Goal: Find specific page/section: Find specific page/section

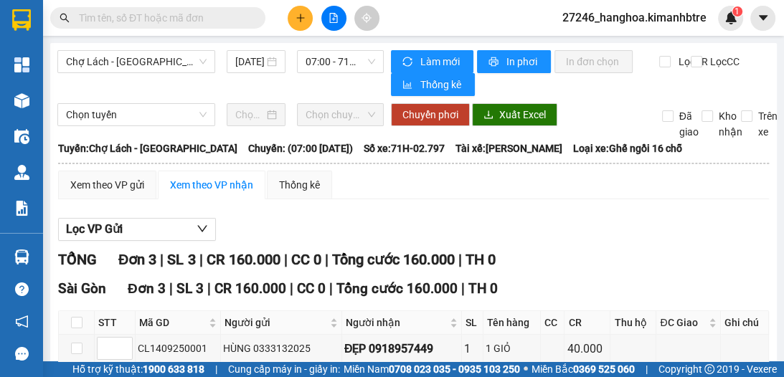
click at [153, 20] on input "text" at bounding box center [163, 18] width 169 height 16
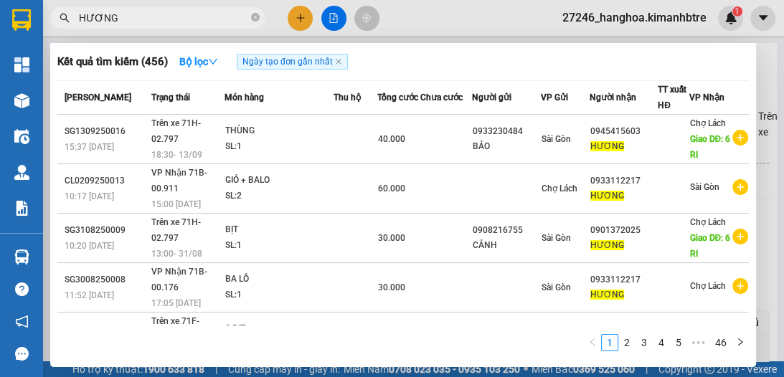
click at [137, 20] on input "HƯƠNG" at bounding box center [163, 18] width 169 height 16
click at [136, 21] on input "HƯƠNG" at bounding box center [163, 18] width 169 height 16
type input "H"
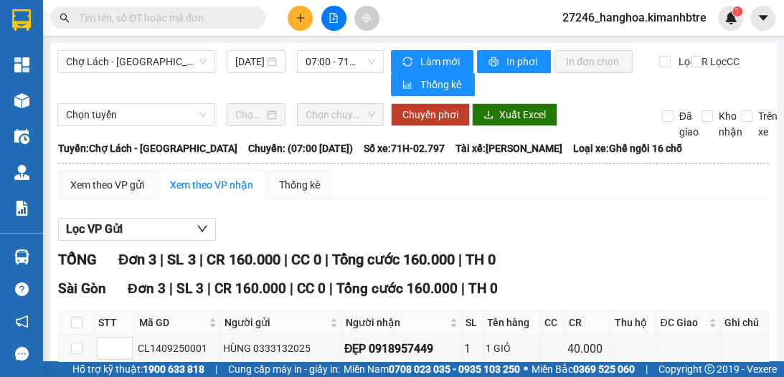
click at [209, 19] on input "text" at bounding box center [163, 18] width 169 height 16
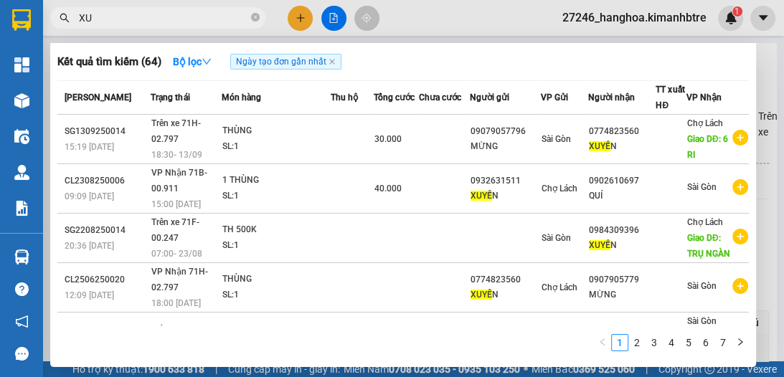
type input "X"
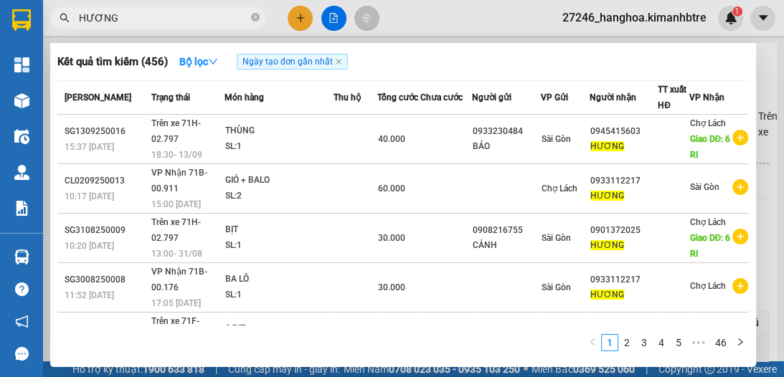
click at [176, 22] on input "HƯƠNG" at bounding box center [163, 18] width 169 height 16
type input "H"
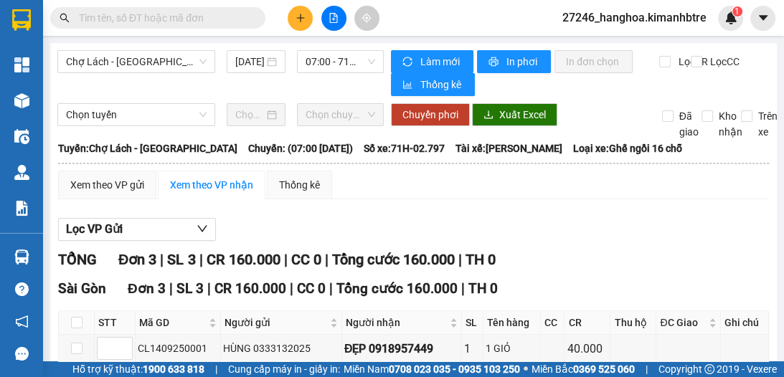
click at [181, 22] on input "text" at bounding box center [163, 18] width 169 height 16
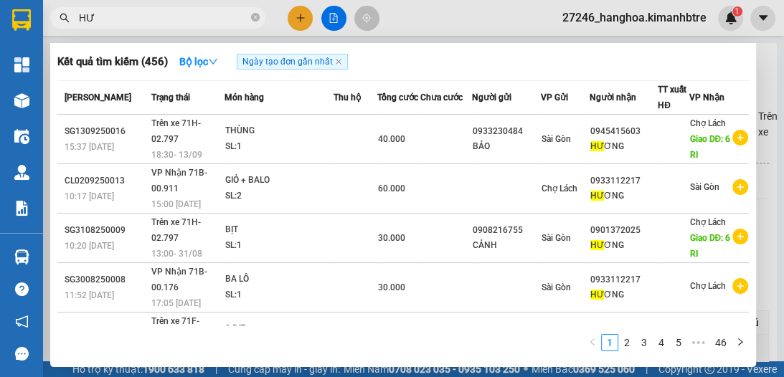
type input "H"
